Goal: Information Seeking & Learning: Learn about a topic

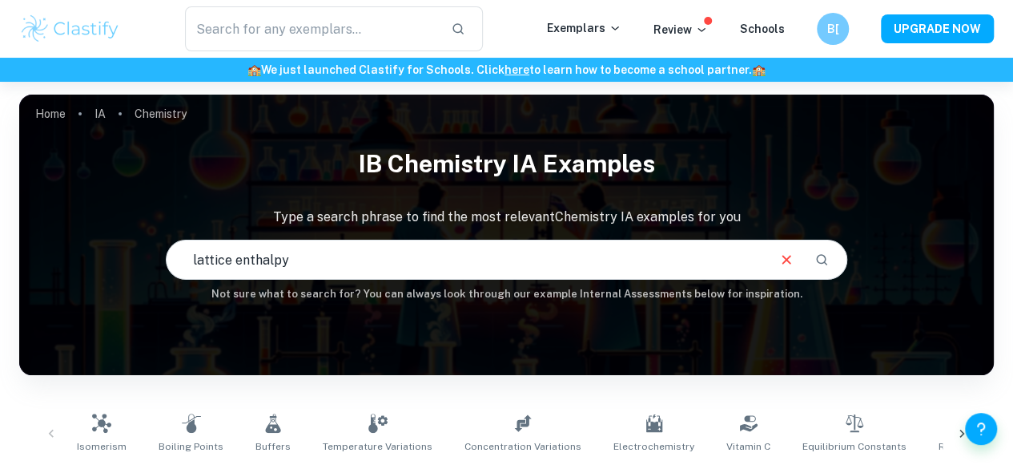
drag, startPoint x: 668, startPoint y: 254, endPoint x: 218, endPoint y: 225, distance: 451.1
click at [219, 225] on div "IB Chemistry IA examples Type a search phrase to find the most relevant Chemist…" at bounding box center [506, 220] width 975 height 163
type input "l"
type input "titration"
click at [308, 262] on input "titration" at bounding box center [466, 259] width 599 height 45
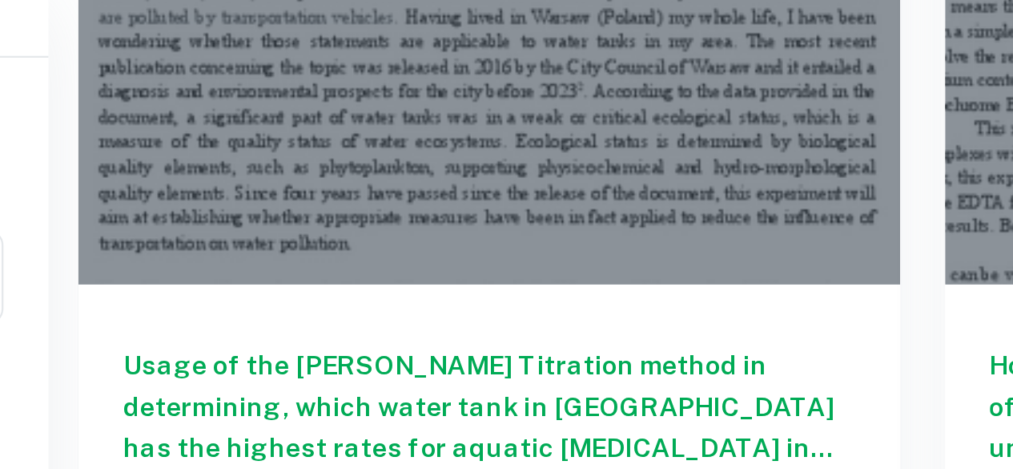
scroll to position [1425, 0]
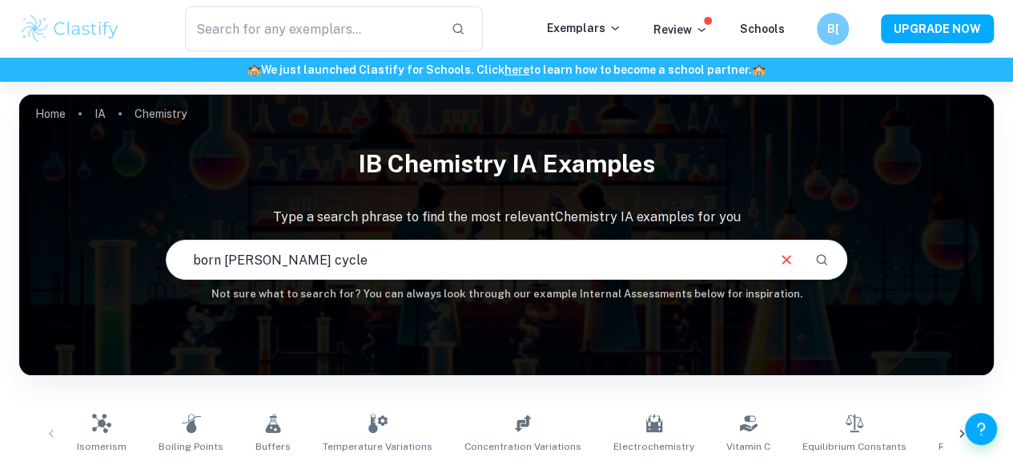
click at [252, 265] on input "born [PERSON_NAME] cycle" at bounding box center [466, 259] width 599 height 45
type input "born [PERSON_NAME] cycle"
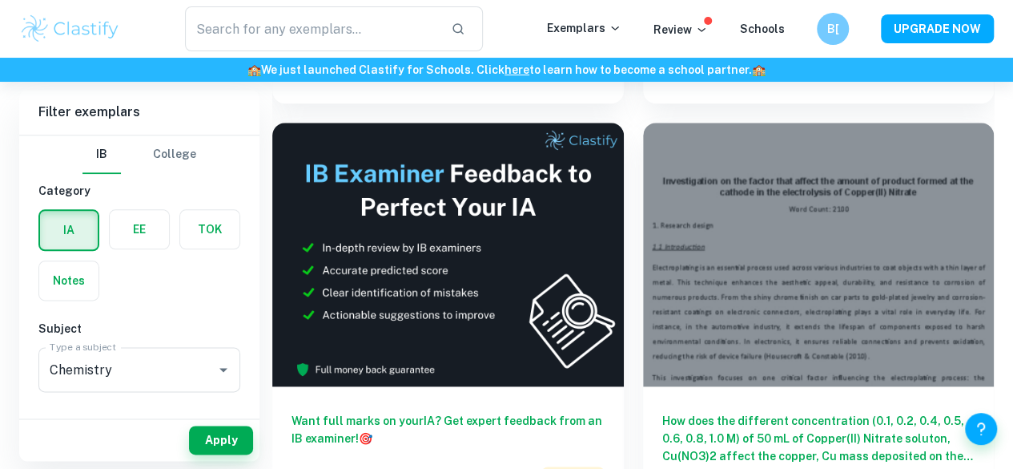
scroll to position [843, 0]
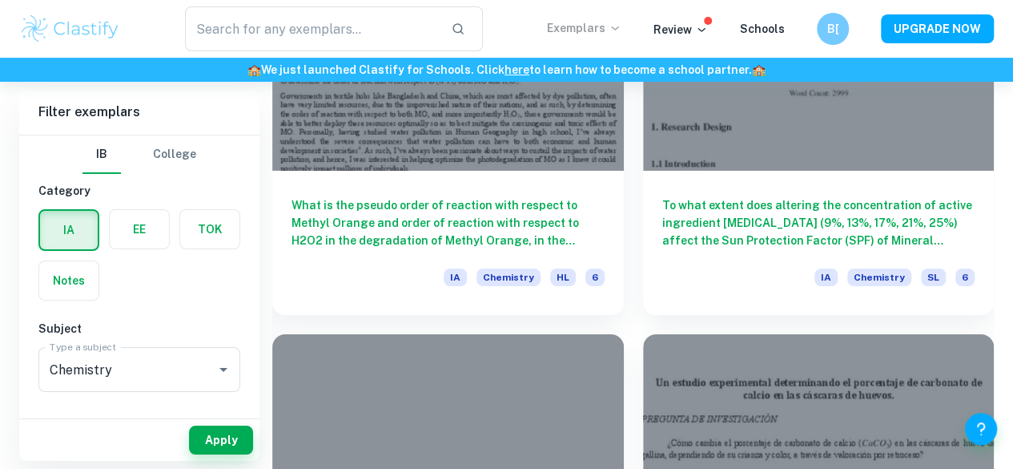
scroll to position [2767, 0]
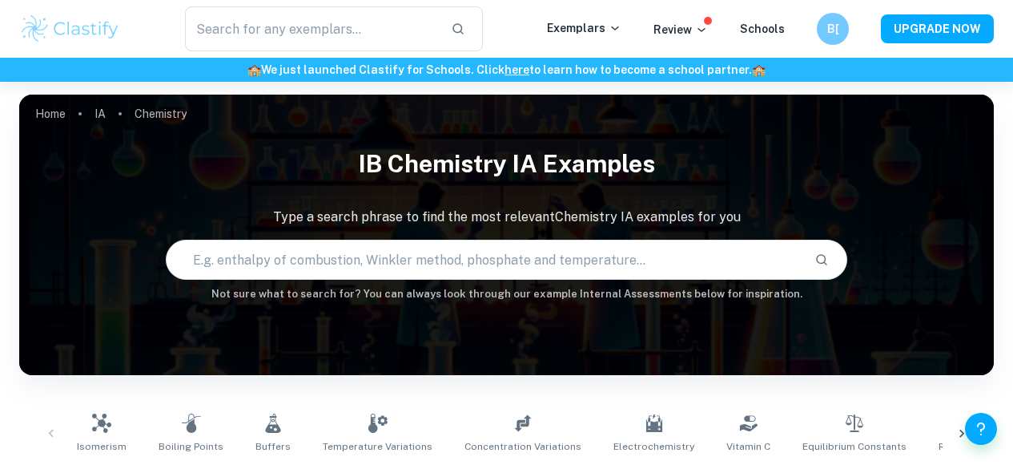
scroll to position [98, 0]
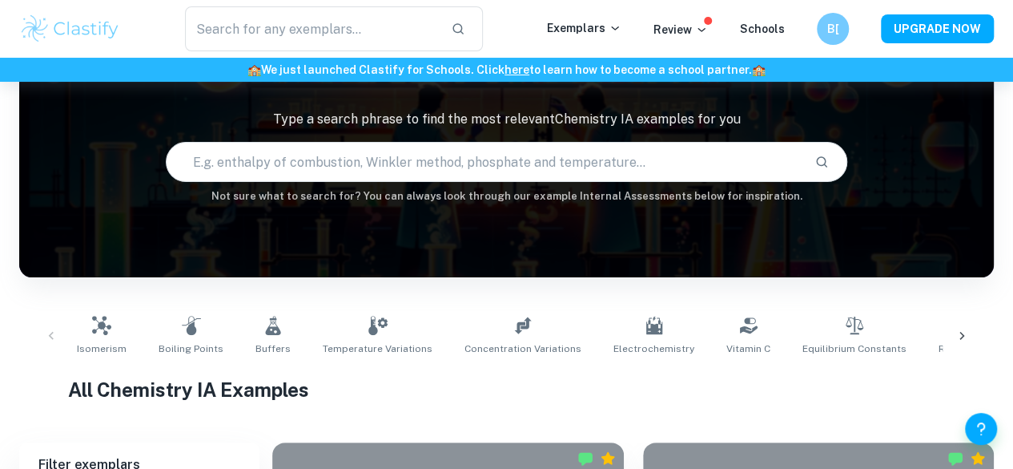
click at [540, 175] on input "text" at bounding box center [485, 161] width 636 height 45
type input "pKa"
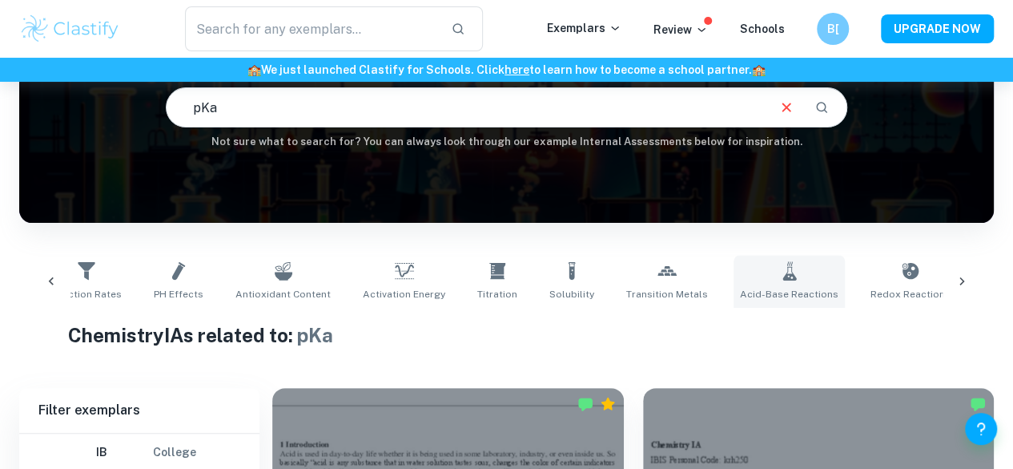
scroll to position [0, 901]
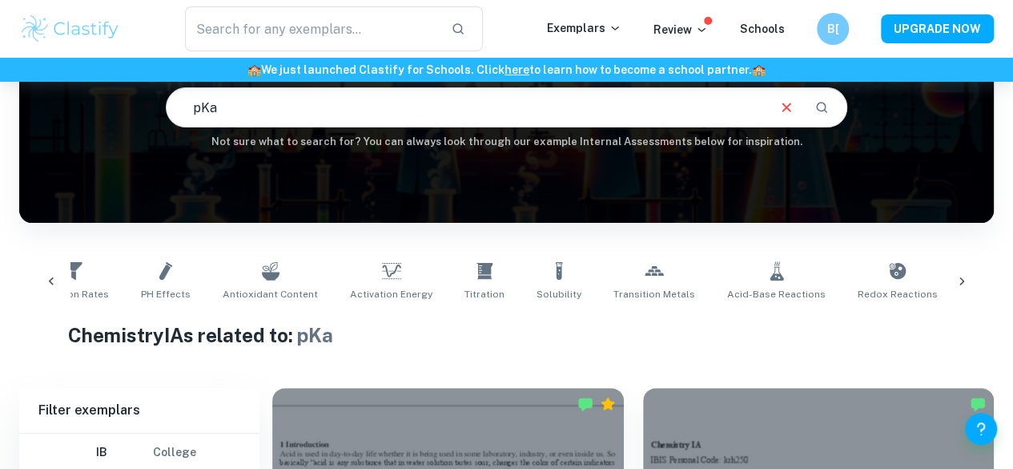
click at [767, 279] on icon at bounding box center [776, 270] width 19 height 19
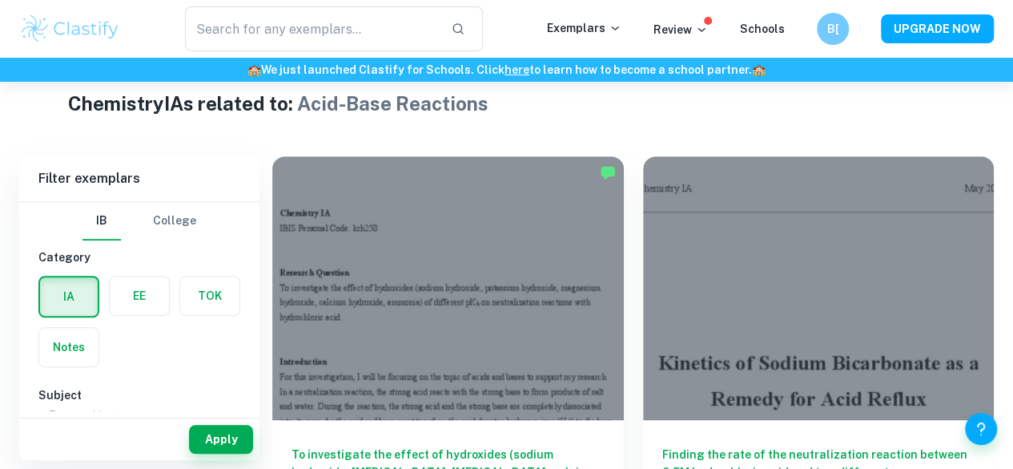
scroll to position [383, 0]
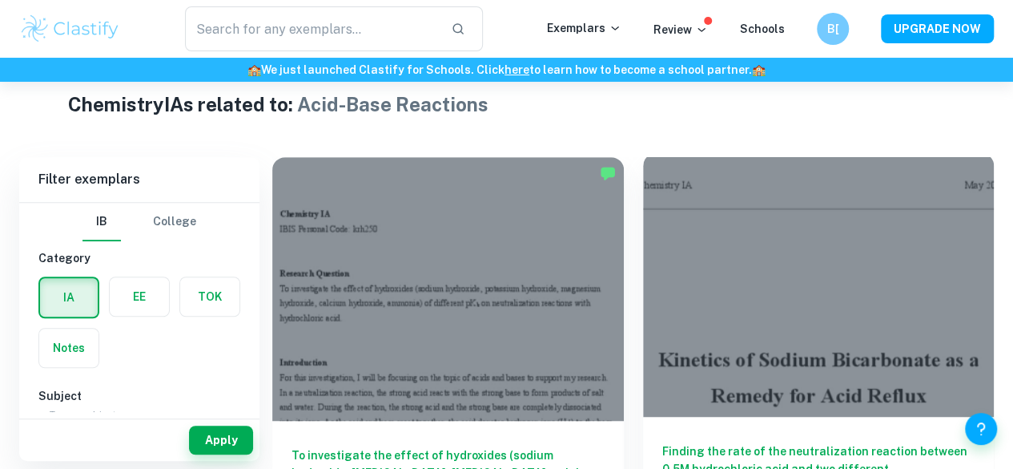
click at [662, 442] on h6 "Finding the rate of the neutralization reaction between 0.5M hydrochloric acid …" at bounding box center [818, 468] width 313 height 53
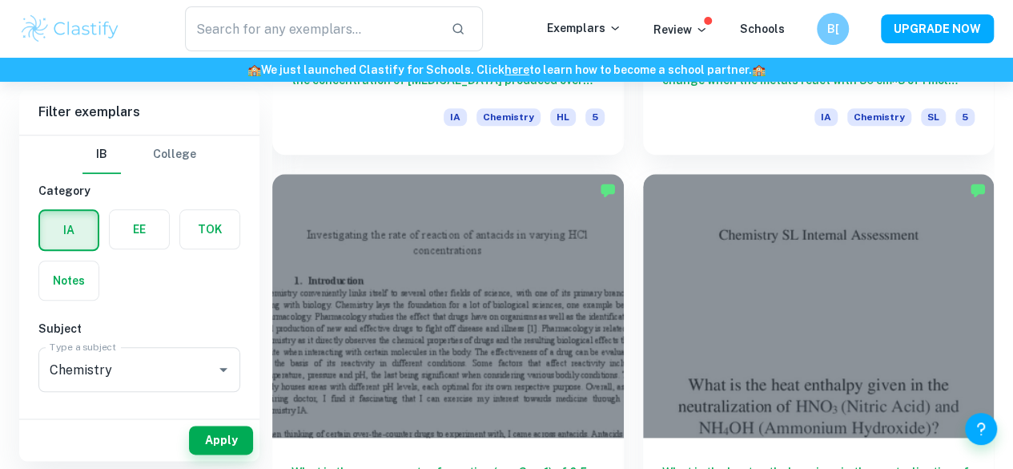
scroll to position [3783, 0]
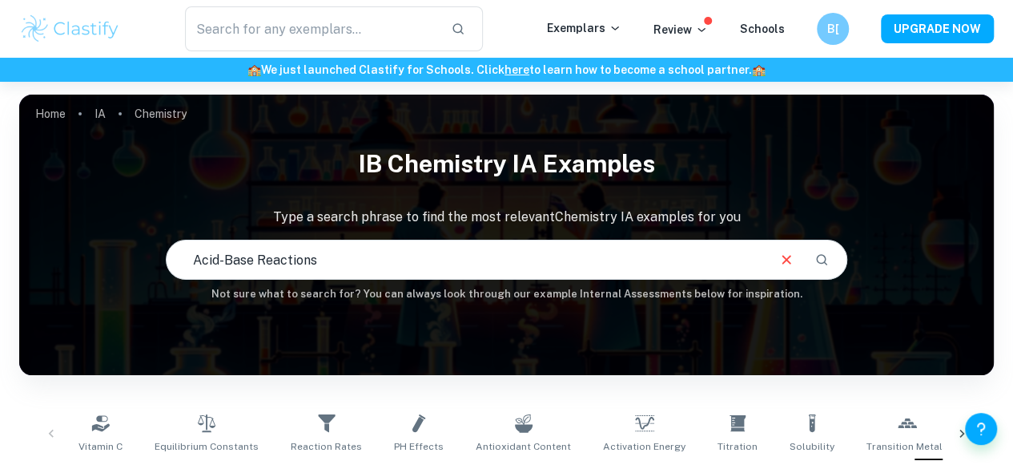
drag, startPoint x: 491, startPoint y: 251, endPoint x: 199, endPoint y: 275, distance: 292.6
click at [199, 275] on input "Acid-Base Reactions" at bounding box center [466, 259] width 599 height 45
type input "Antacids"
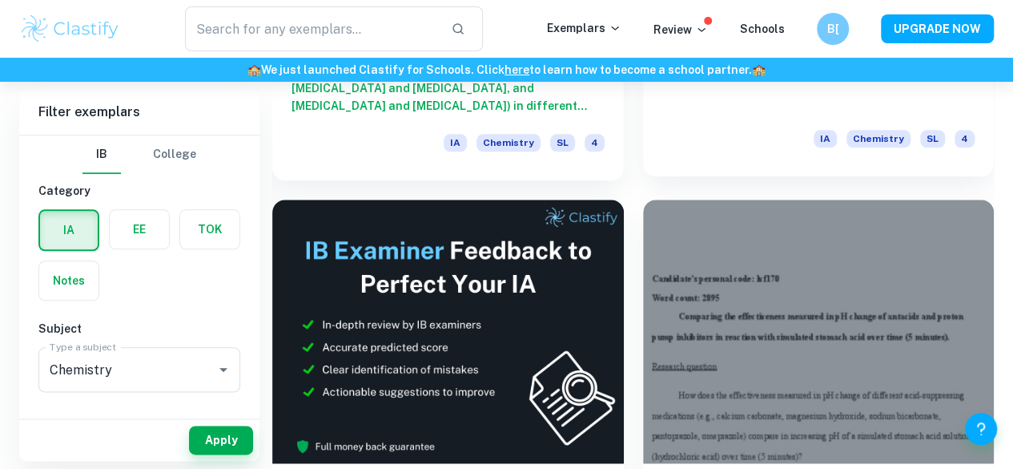
scroll to position [767, 0]
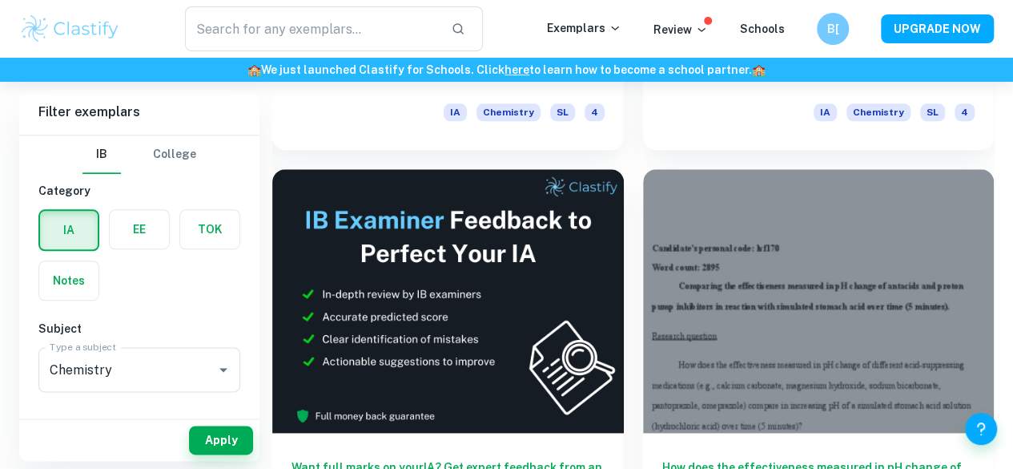
scroll to position [791, 0]
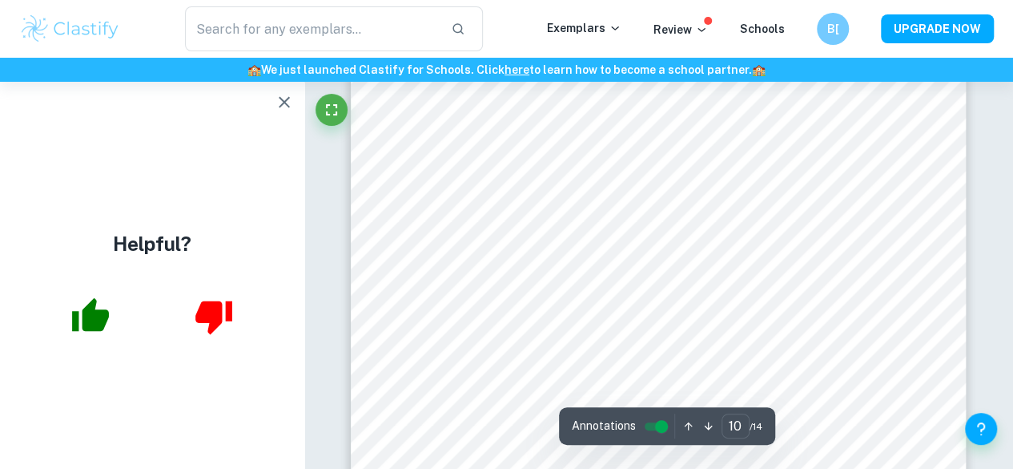
scroll to position [7544, 0]
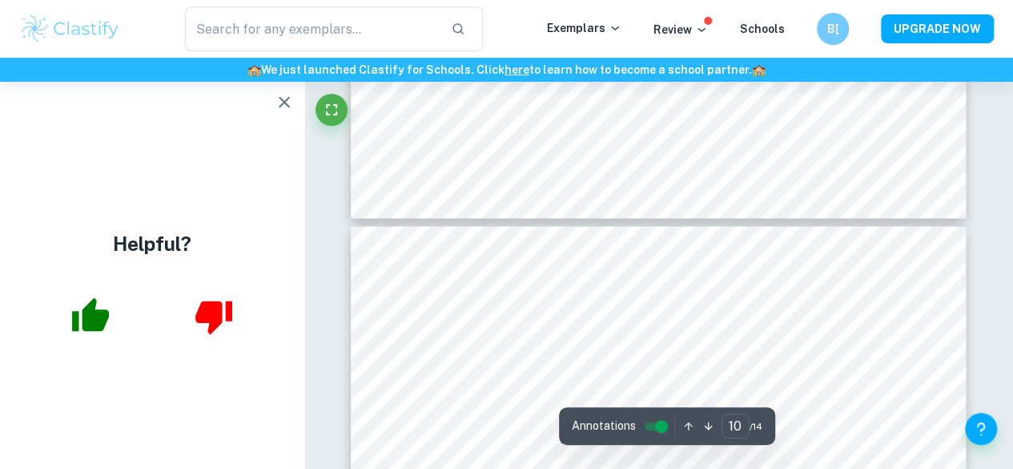
type input "9"
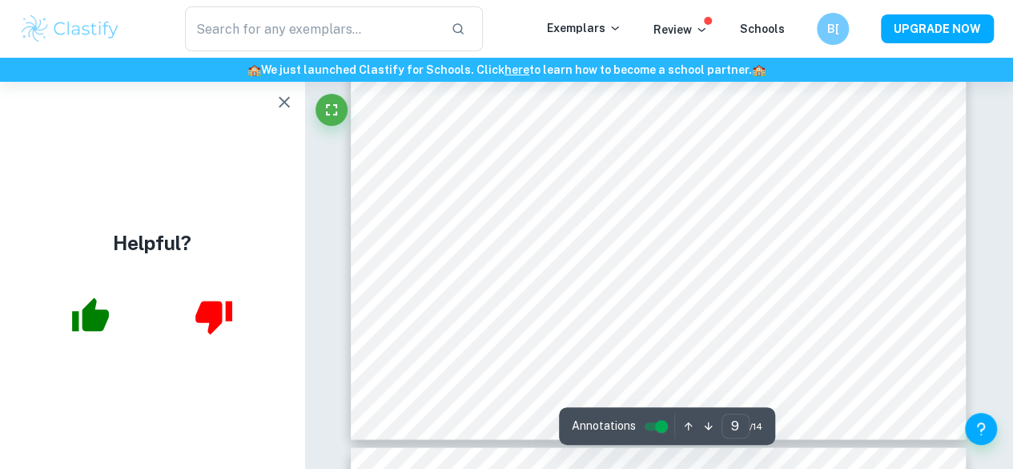
scroll to position [7130, 0]
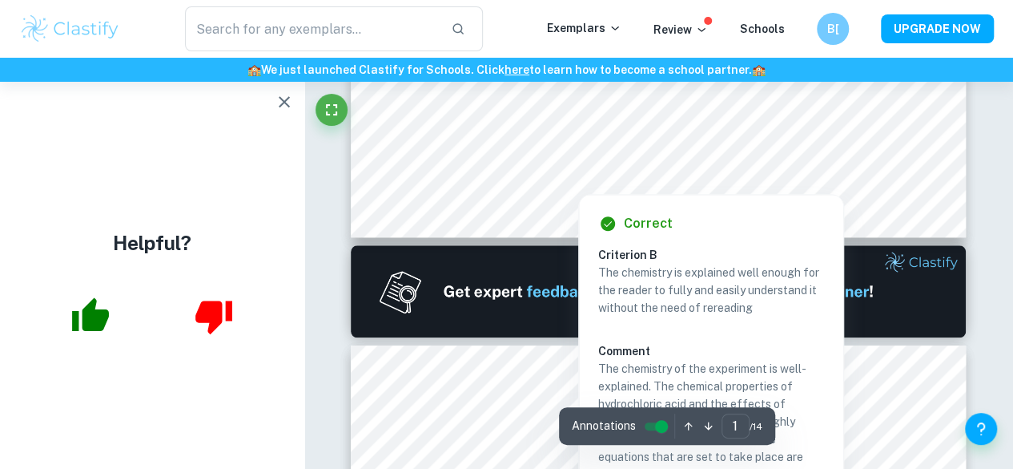
type input "2"
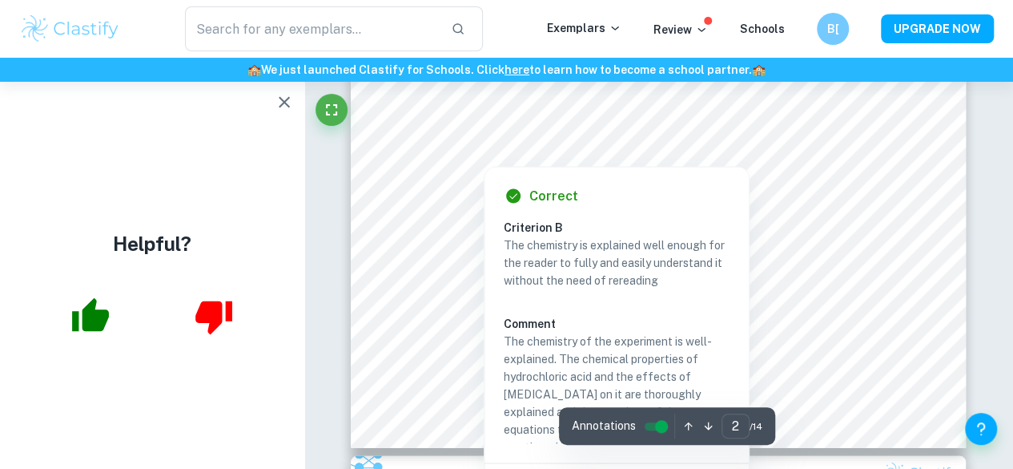
scroll to position [1351, 0]
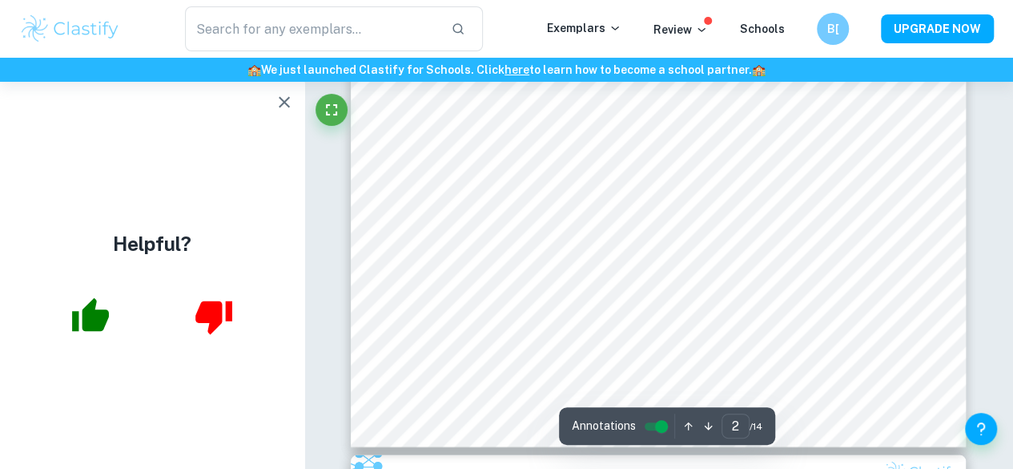
click at [284, 107] on icon "button" at bounding box center [284, 101] width 19 height 19
